Goal: Find specific page/section: Find specific page/section

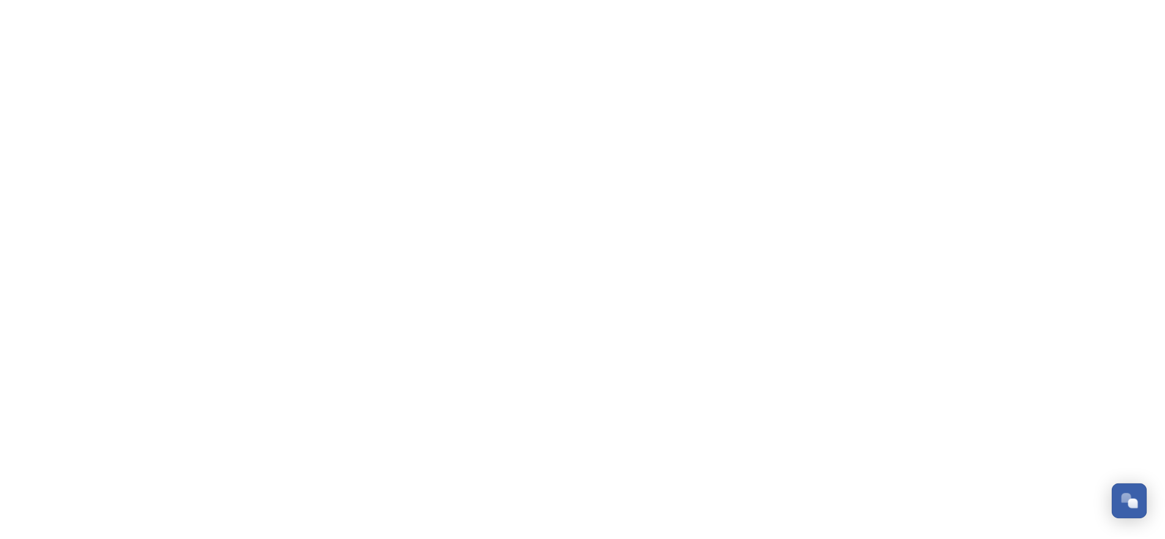
scroll to position [201, 0]
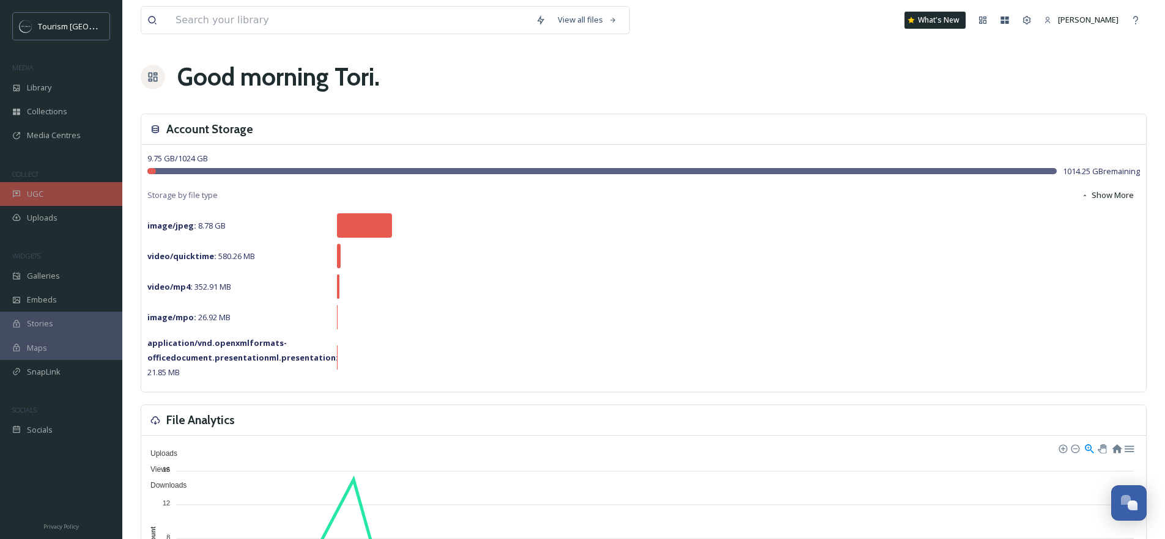
click at [45, 191] on div "UGC" at bounding box center [61, 194] width 122 height 24
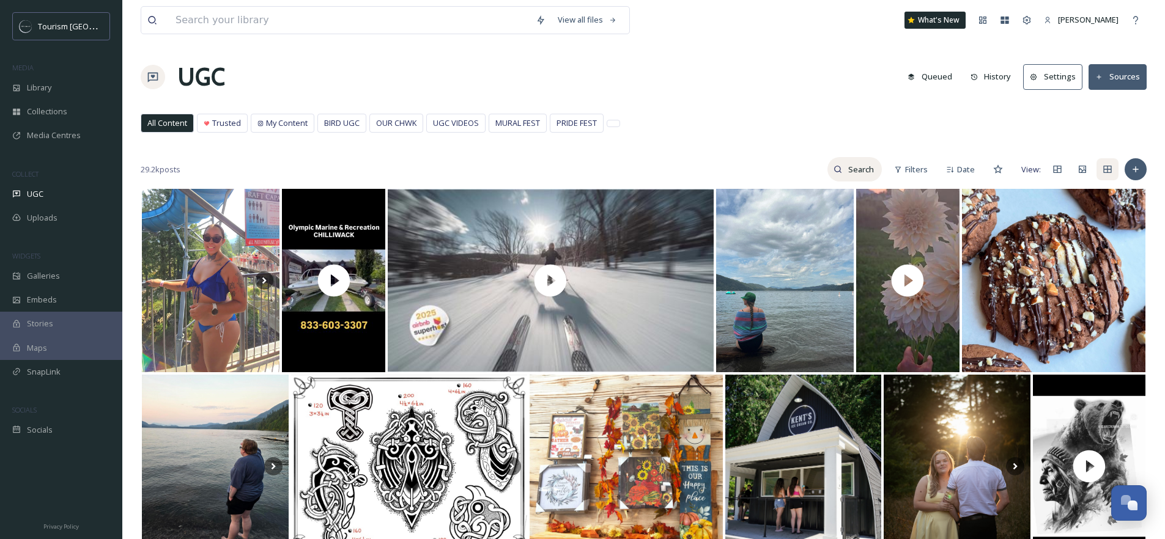
click at [849, 166] on input at bounding box center [862, 169] width 40 height 24
click at [911, 170] on span "Filters" at bounding box center [916, 170] width 23 height 12
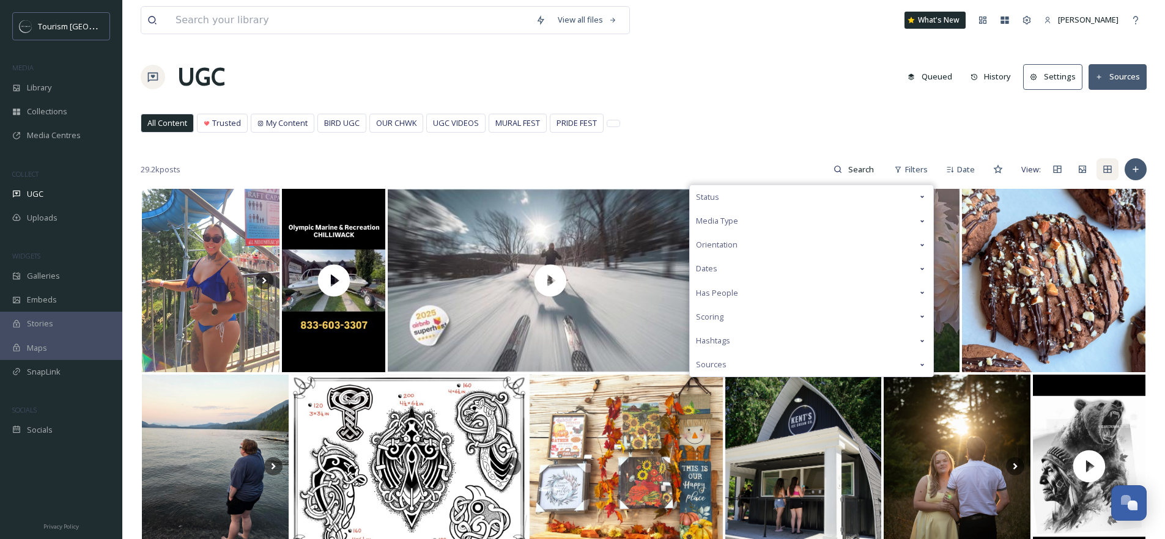
click at [791, 199] on div "Status" at bounding box center [811, 197] width 243 height 24
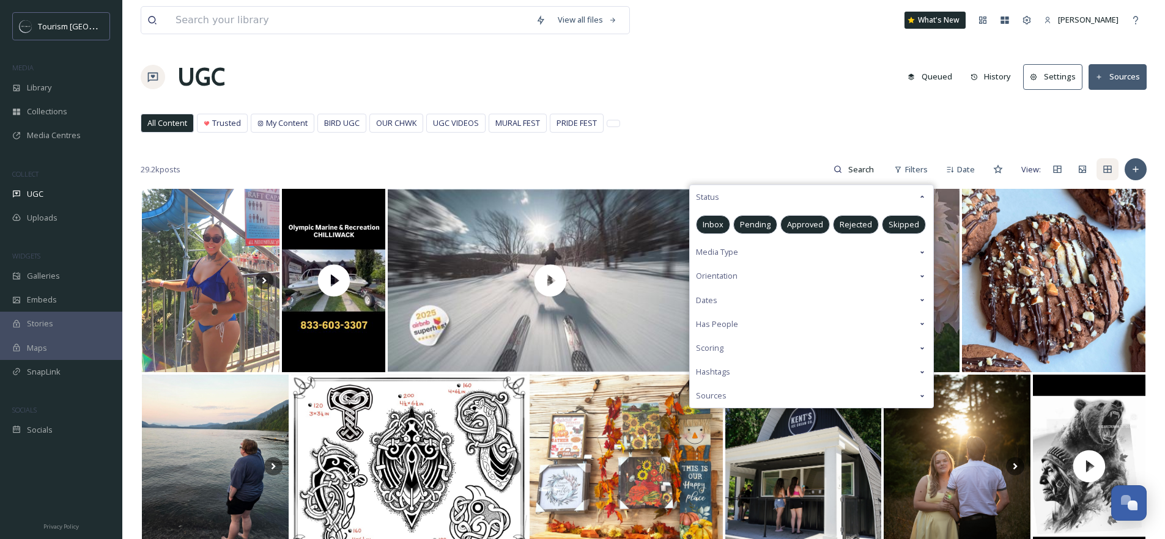
click at [716, 250] on span "Media Type" at bounding box center [717, 252] width 42 height 12
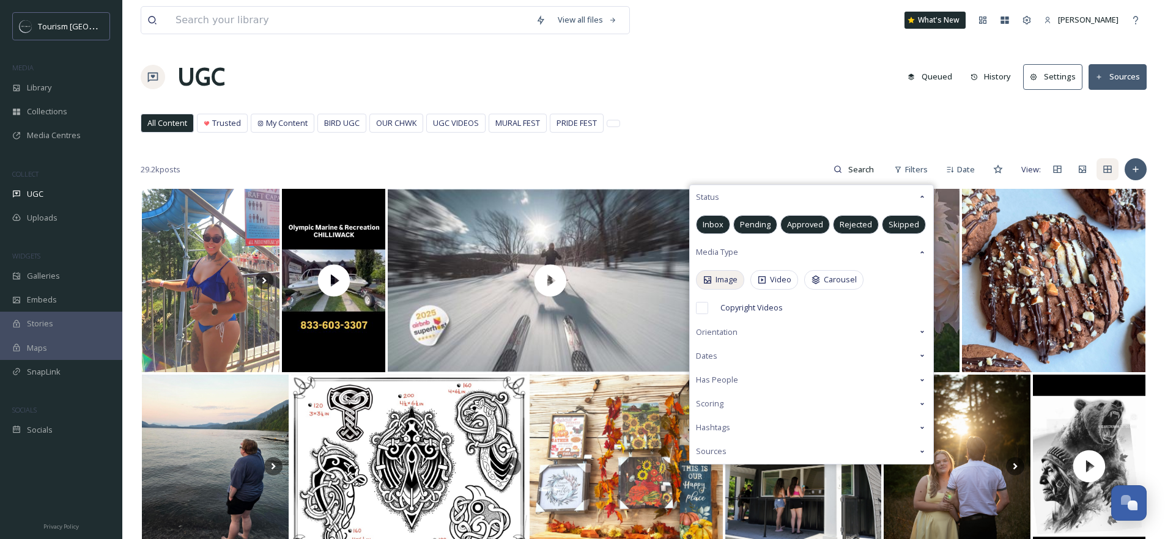
click at [719, 277] on span "Image" at bounding box center [726, 280] width 22 height 12
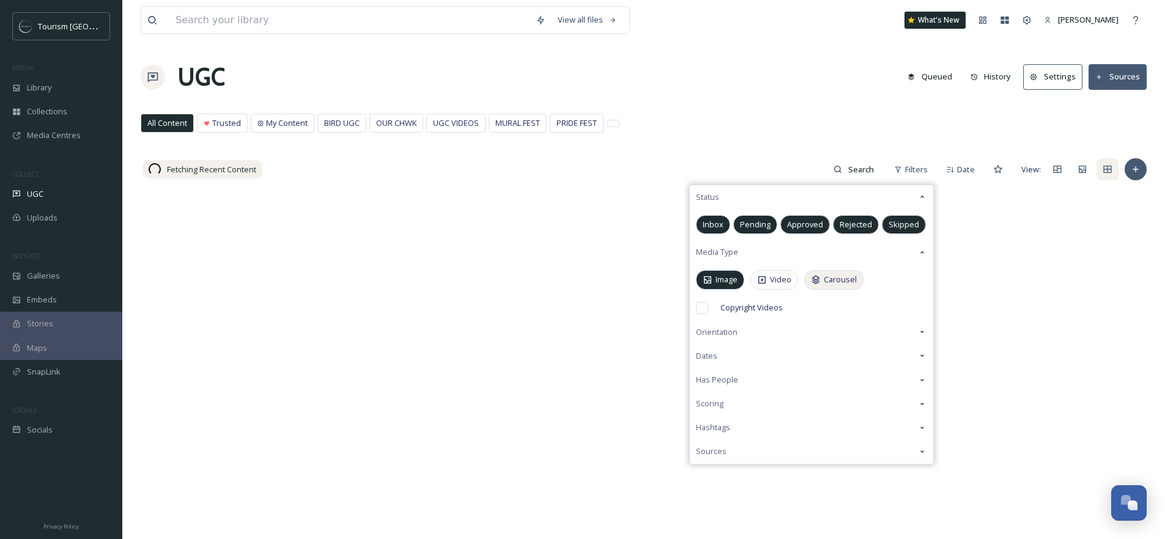
click at [848, 282] on span "Carousel" at bounding box center [839, 280] width 33 height 12
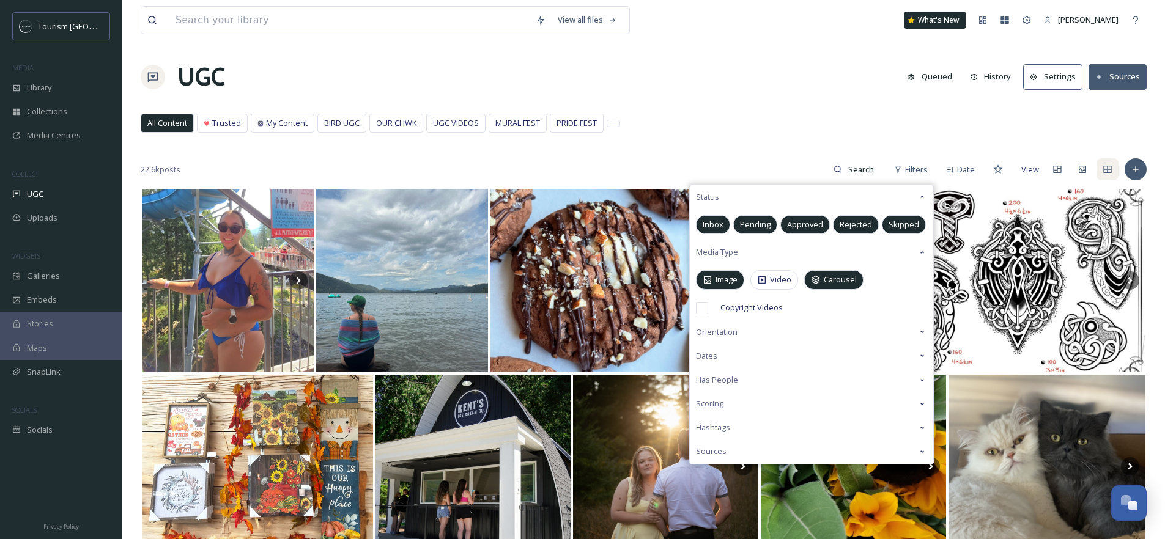
click at [775, 82] on div "UGC Queued History Settings Sources" at bounding box center [644, 77] width 1006 height 37
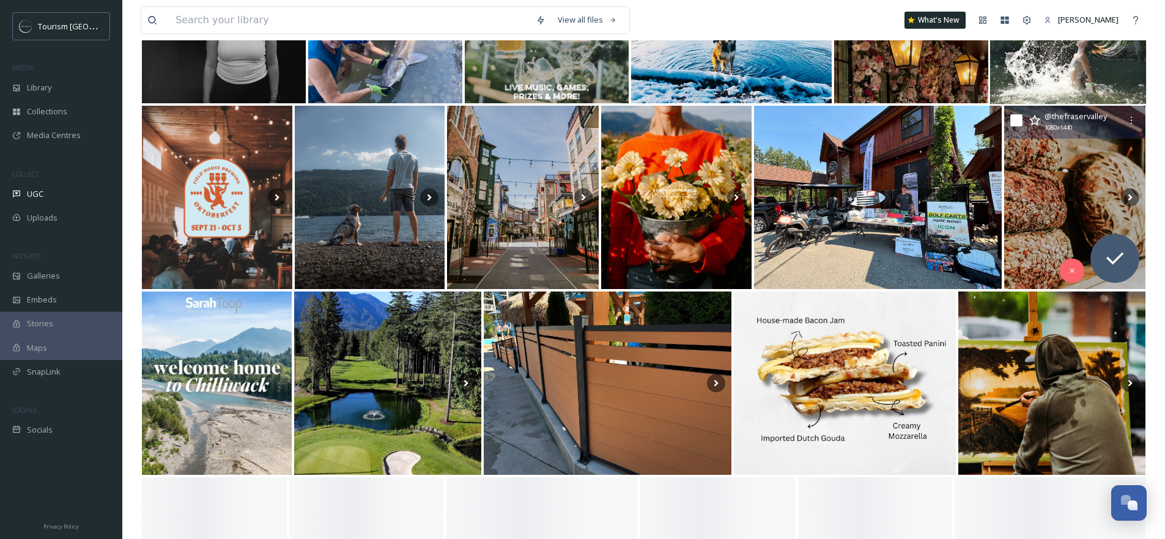
scroll to position [1014, 0]
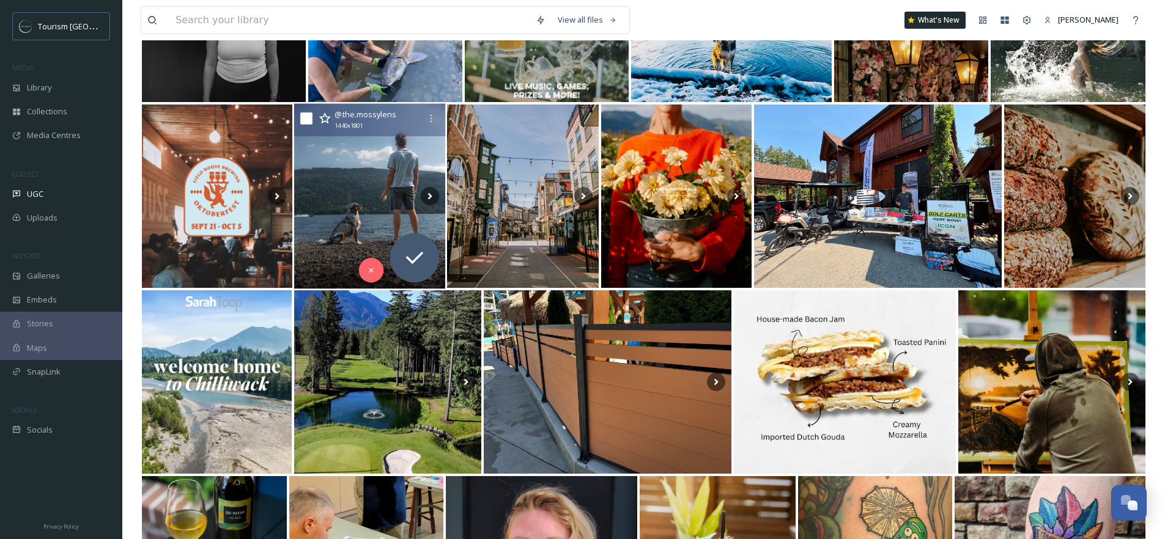
click at [369, 199] on img at bounding box center [369, 196] width 152 height 185
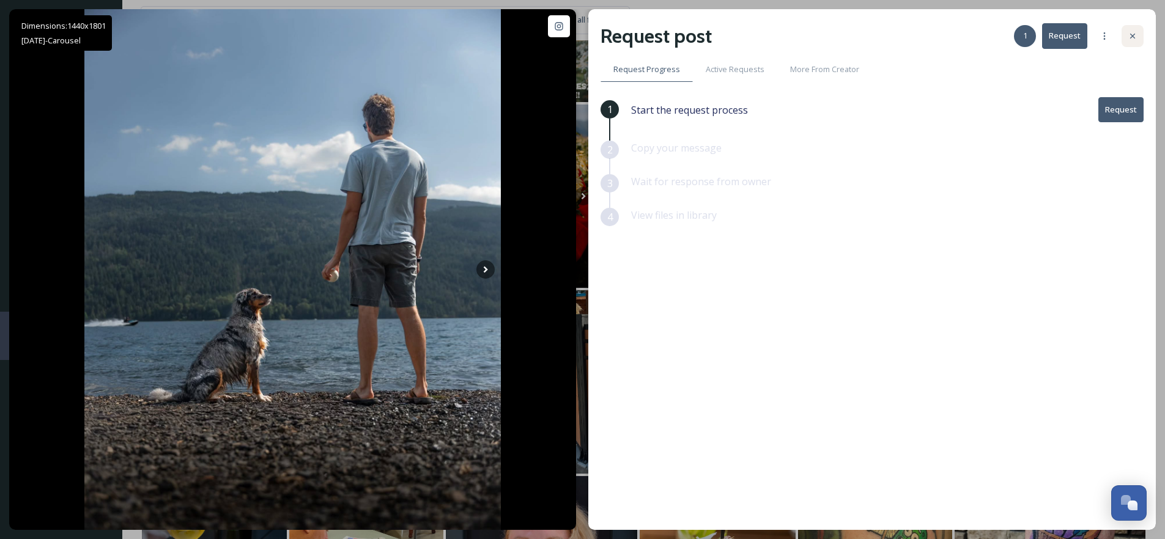
click at [1132, 35] on icon at bounding box center [1132, 36] width 5 height 5
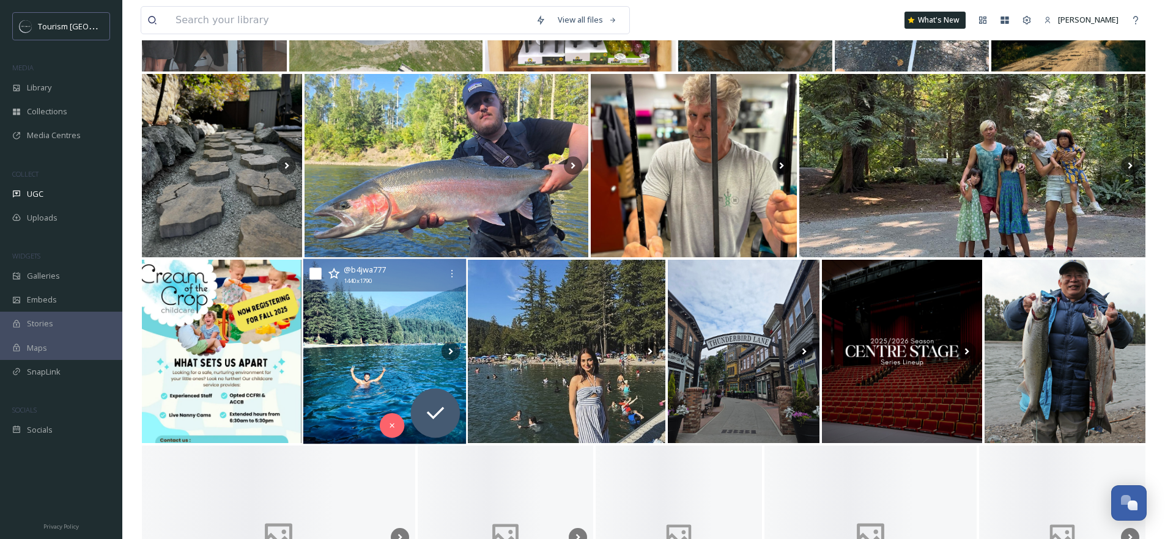
scroll to position [2019, 0]
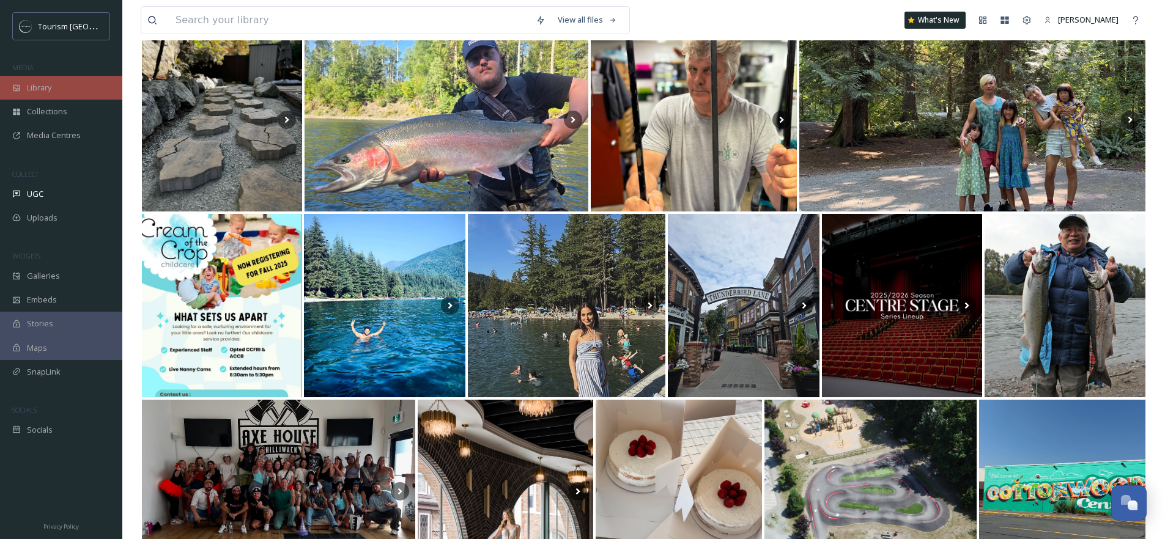
click at [59, 92] on div "Library" at bounding box center [61, 88] width 122 height 24
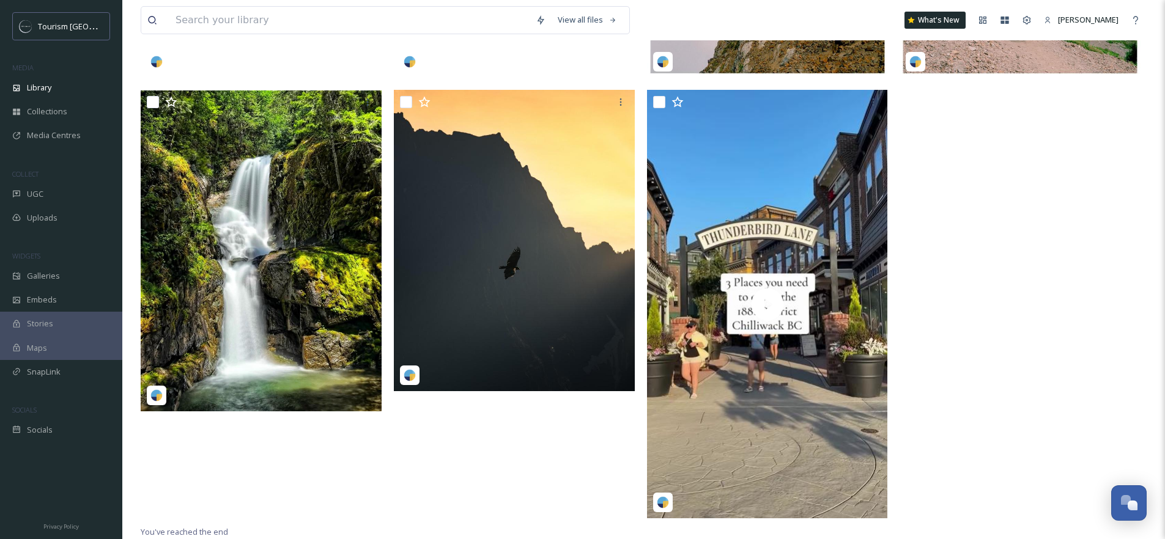
scroll to position [1161, 0]
